Goal: Task Accomplishment & Management: Complete application form

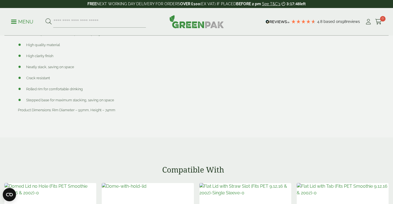
scroll to position [441, 0]
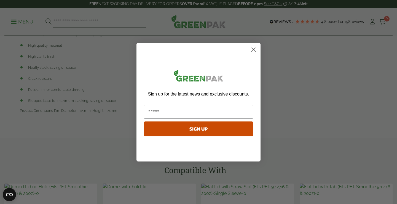
click at [254, 49] on icon "Close dialog" at bounding box center [254, 50] width 4 height 4
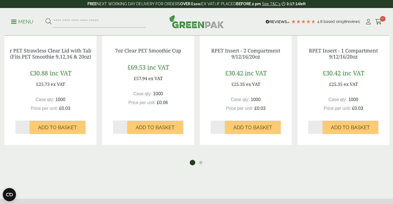
scroll to position [855, 0]
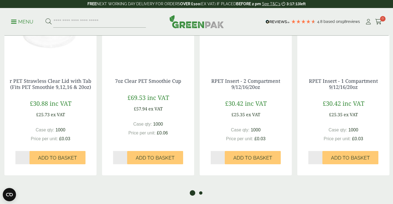
click at [200, 191] on button "2" at bounding box center [201, 193] width 6 height 6
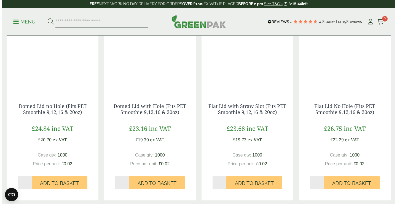
scroll to position [607, 0]
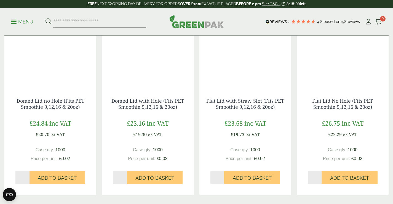
click at [20, 20] on p "Menu" at bounding box center [22, 21] width 22 height 7
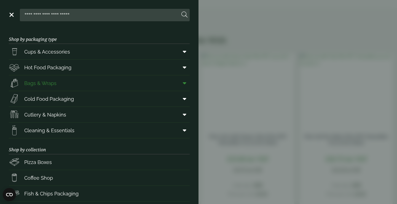
click at [178, 85] on span at bounding box center [183, 83] width 12 height 10
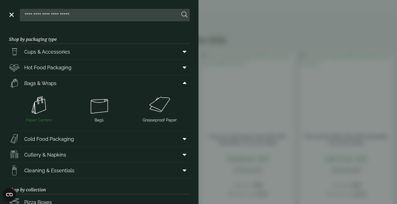
click at [40, 105] on img at bounding box center [39, 105] width 56 height 22
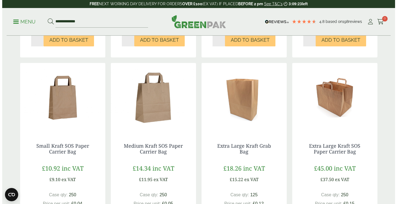
scroll to position [276, 0]
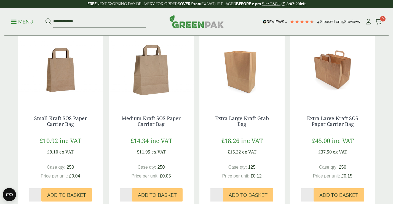
click at [28, 23] on p "Menu" at bounding box center [22, 21] width 22 height 7
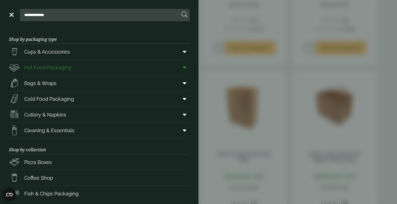
click at [183, 69] on icon at bounding box center [185, 68] width 4 height 6
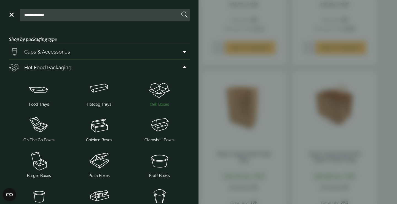
click at [156, 98] on img at bounding box center [160, 89] width 56 height 22
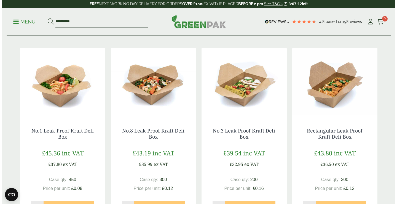
scroll to position [110, 0]
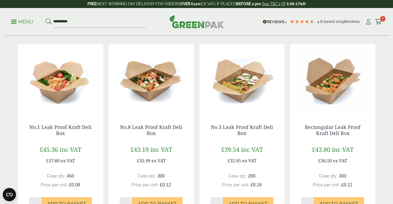
click at [20, 18] on p "Menu" at bounding box center [22, 21] width 22 height 7
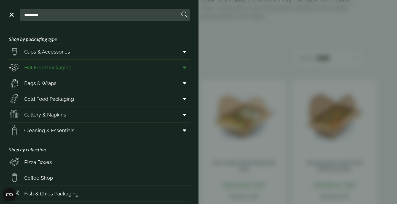
click at [183, 67] on icon at bounding box center [185, 68] width 4 height 6
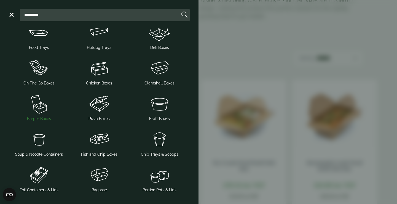
scroll to position [83, 0]
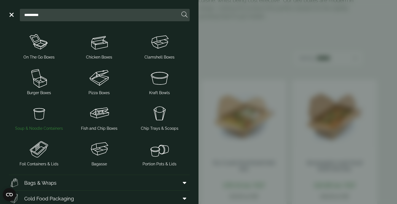
click at [35, 110] on img at bounding box center [39, 113] width 56 height 22
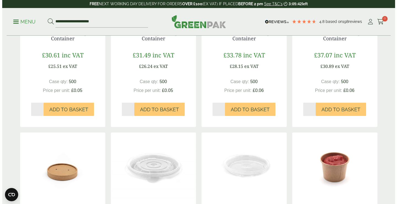
scroll to position [193, 0]
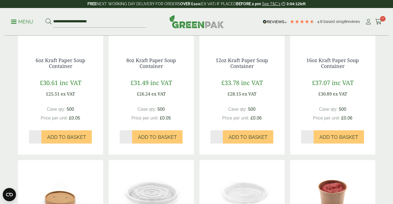
click at [14, 23] on link "Menu" at bounding box center [22, 21] width 22 height 6
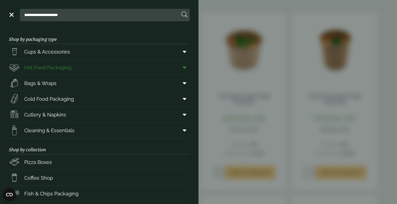
click at [177, 67] on span at bounding box center [183, 67] width 12 height 10
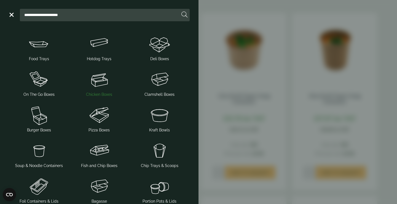
scroll to position [55, 0]
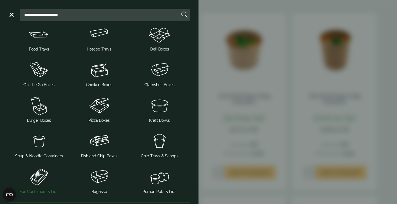
click at [38, 182] on img at bounding box center [39, 176] width 56 height 22
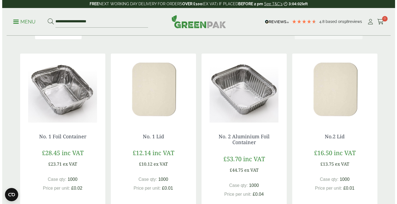
scroll to position [83, 0]
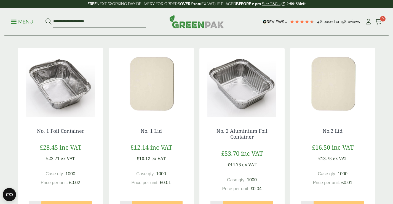
click at [15, 19] on link "Menu" at bounding box center [22, 21] width 22 height 6
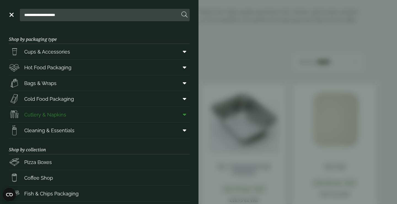
click at [79, 111] on link "Cutlery & Napkins" at bounding box center [99, 114] width 181 height 15
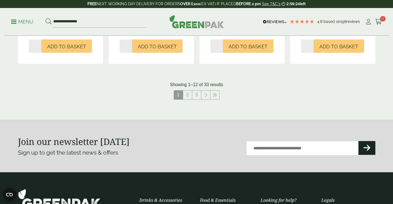
scroll to position [634, 0]
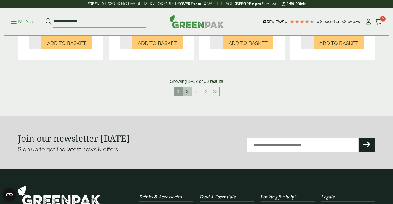
click at [186, 96] on link "2" at bounding box center [187, 91] width 9 height 9
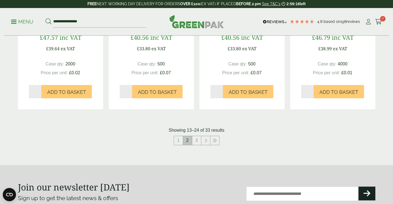
scroll to position [607, 0]
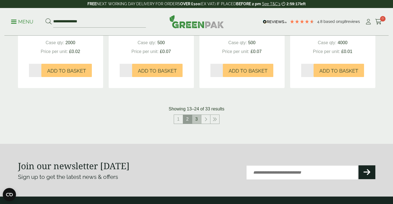
click at [197, 124] on link "3" at bounding box center [196, 119] width 9 height 9
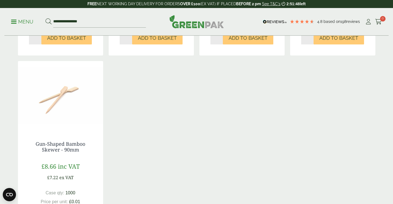
scroll to position [469, 0]
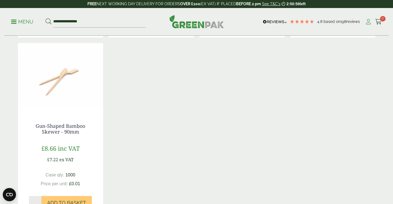
click at [366, 22] on icon at bounding box center [368, 22] width 7 height 6
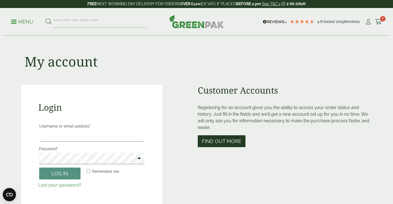
click at [232, 142] on button "Find out more" at bounding box center [222, 141] width 48 height 12
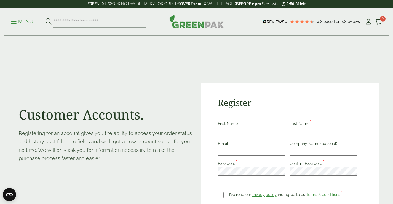
click at [243, 129] on input "First Name *" at bounding box center [252, 131] width 68 height 9
type input "****"
type input "*****"
type input "**********"
click at [296, 152] on input "Company Name (optional)" at bounding box center [324, 151] width 68 height 9
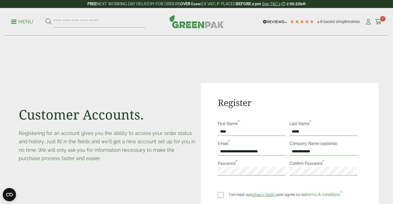
type input "**********"
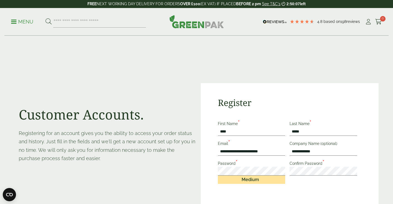
click at [260, 200] on form "**********" at bounding box center [290, 178] width 144 height 116
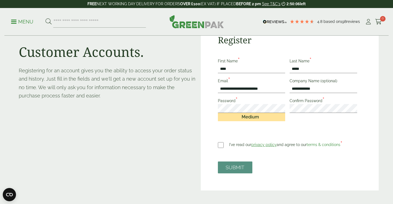
scroll to position [83, 0]
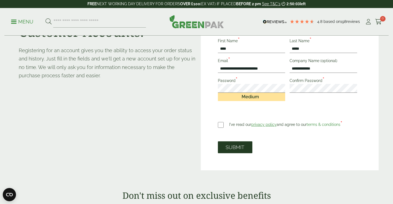
click at [233, 148] on button "SUBMIT" at bounding box center [235, 147] width 34 height 12
